Goal: Information Seeking & Learning: Learn about a topic

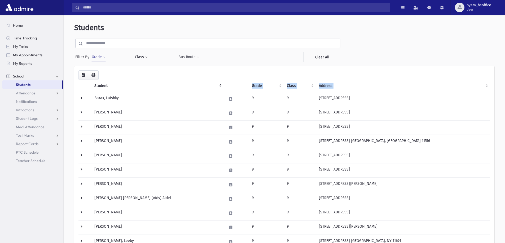
drag, startPoint x: 92, startPoint y: 96, endPoint x: 125, endPoint y: 92, distance: 33.3
click at [412, 48] on form "Filter By Grade * * * * * * * * * ***** * * * ** ** ** × × 9 Filter Class *" at bounding box center [284, 50] width 420 height 23
click at [168, 86] on th "Student" at bounding box center [157, 86] width 132 height 12
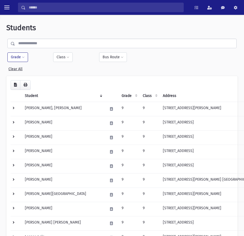
click at [41, 96] on th "Student" at bounding box center [63, 96] width 83 height 12
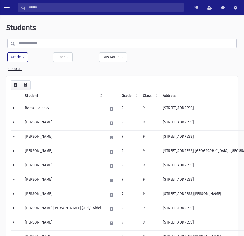
drag, startPoint x: 34, startPoint y: 96, endPoint x: 46, endPoint y: 82, distance: 18.8
click at [17, 86] on icon "button" at bounding box center [15, 85] width 3 height 4
click at [23, 57] on span at bounding box center [23, 57] width 3 height 3
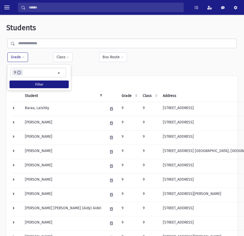
click at [35, 70] on ul "× × 9" at bounding box center [38, 72] width 55 height 9
type input "**"
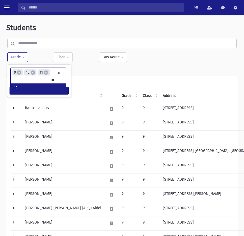
type input "**"
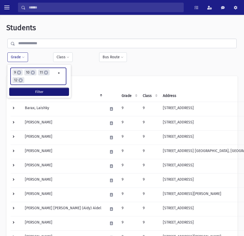
click at [44, 92] on button "Filter" at bounding box center [39, 92] width 59 height 8
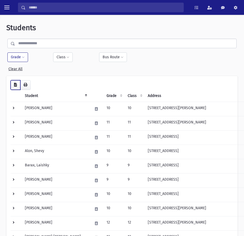
click at [15, 84] on icon "button" at bounding box center [15, 85] width 3 height 4
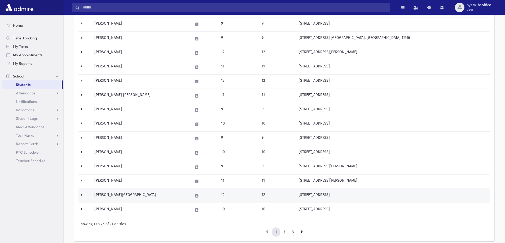
scroll to position [264, 0]
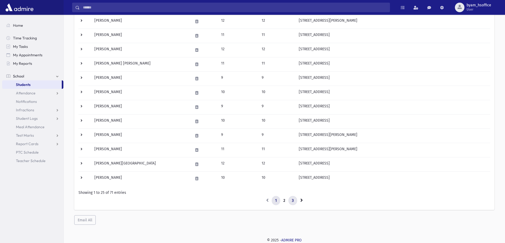
click at [244, 200] on link "3" at bounding box center [292, 201] width 9 height 10
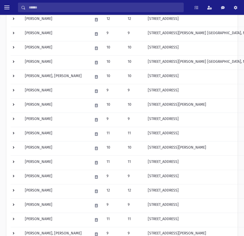
scroll to position [224, 0]
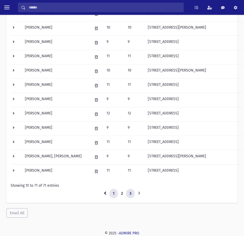
click at [113, 193] on link "1" at bounding box center [114, 194] width 8 height 10
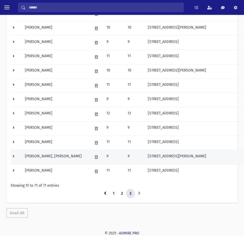
scroll to position [281, 0]
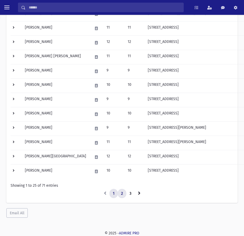
click at [122, 194] on link "2" at bounding box center [122, 194] width 9 height 10
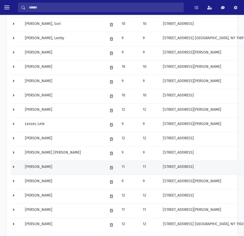
scroll to position [281, 0]
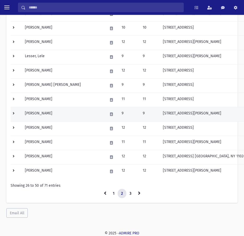
click at [12, 114] on td at bounding box center [16, 114] width 11 height 14
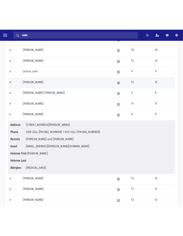
scroll to position [292, 0]
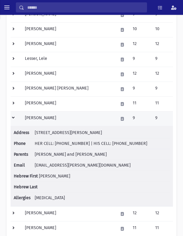
click at [14, 118] on td at bounding box center [16, 118] width 11 height 15
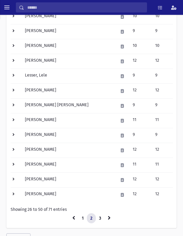
scroll to position [301, 0]
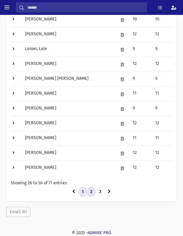
click at [83, 190] on link "1" at bounding box center [82, 192] width 9 height 10
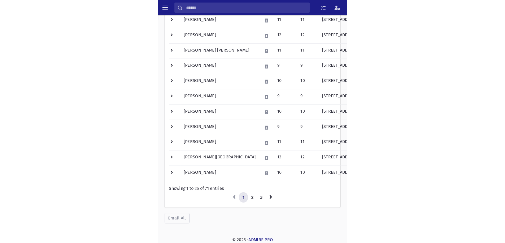
scroll to position [264, 0]
